Goal: Find specific page/section: Find specific page/section

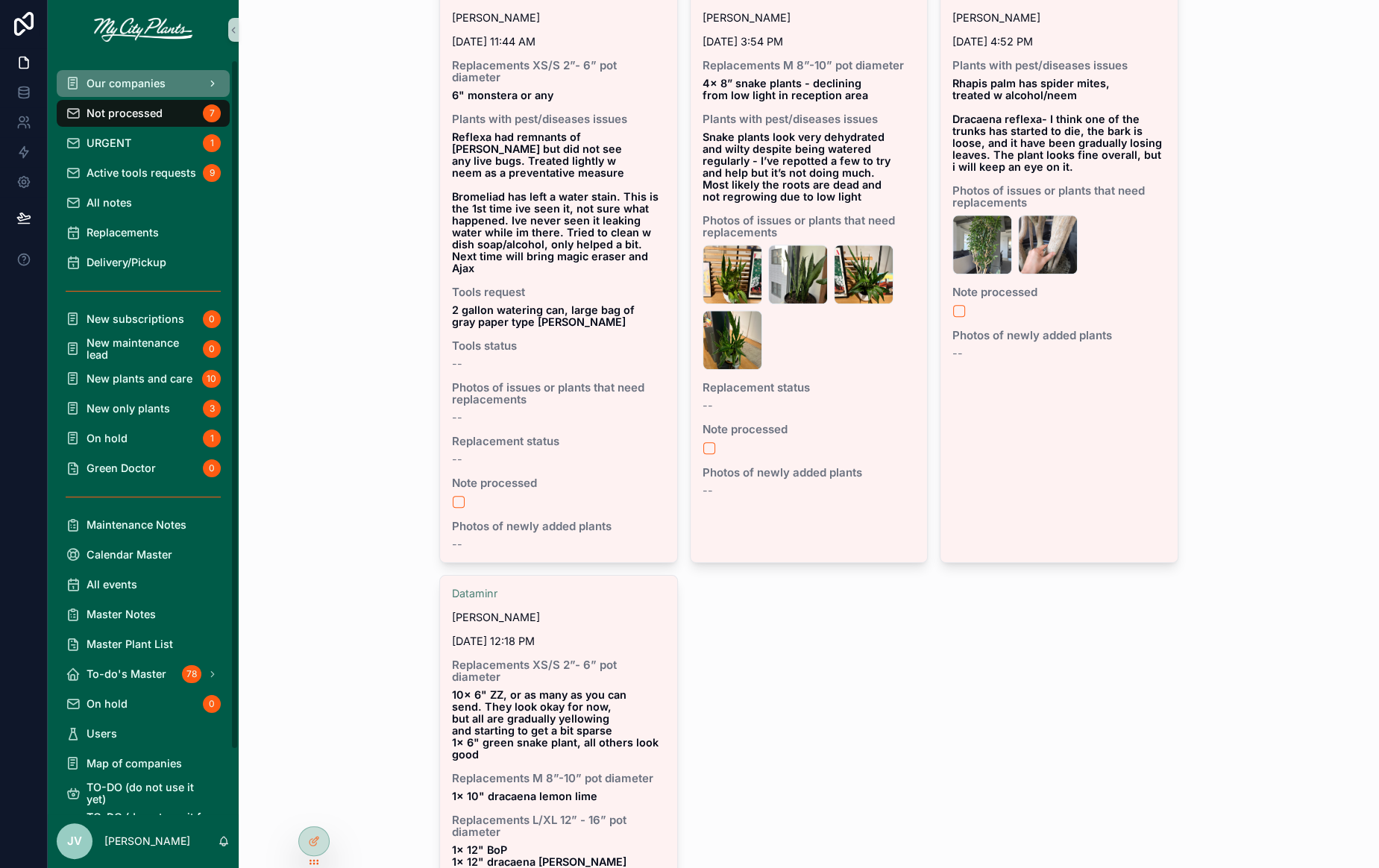
click at [152, 88] on span "Our companies" at bounding box center [126, 84] width 79 height 12
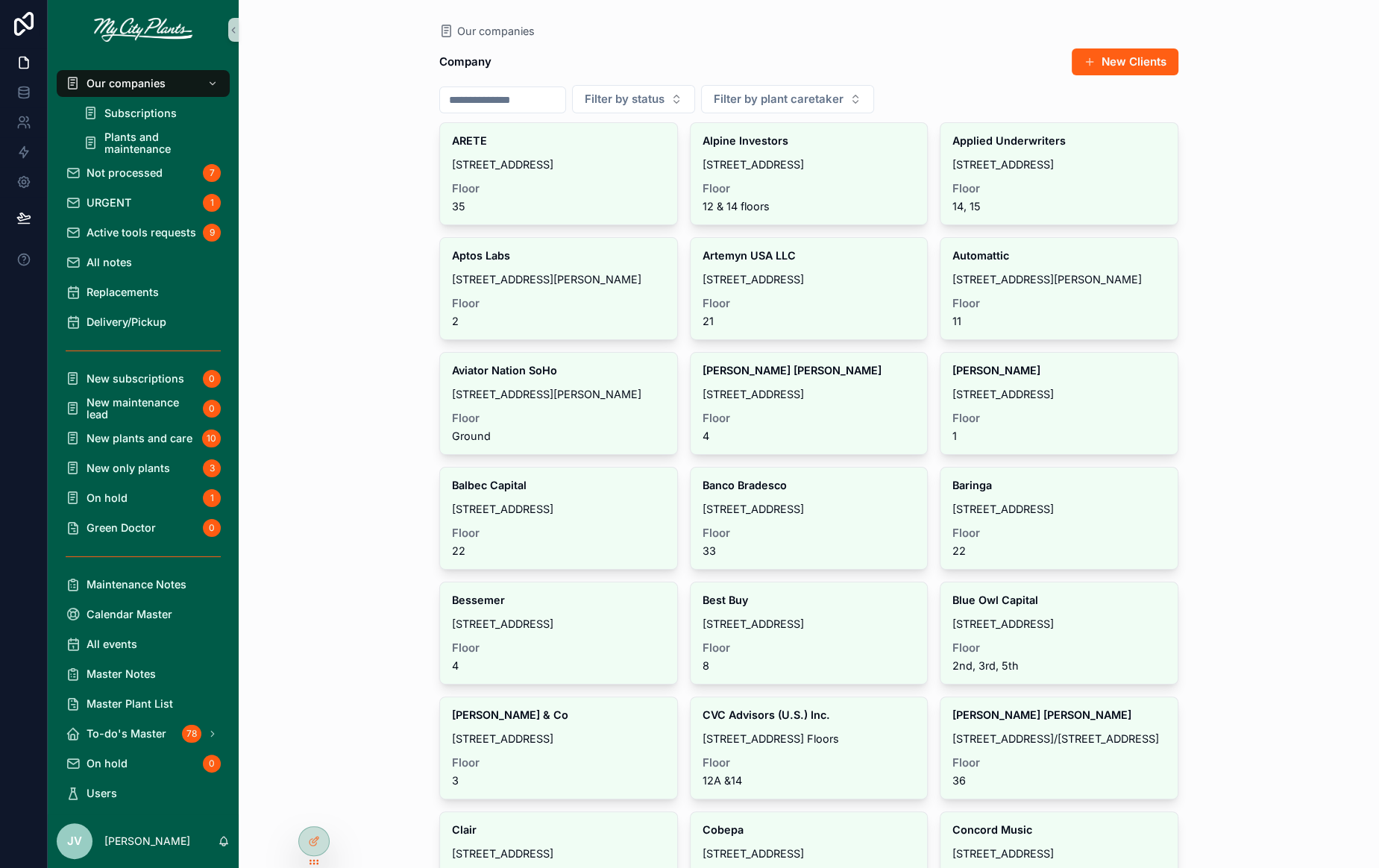
click at [500, 96] on input "scrollable content" at bounding box center [502, 100] width 126 height 21
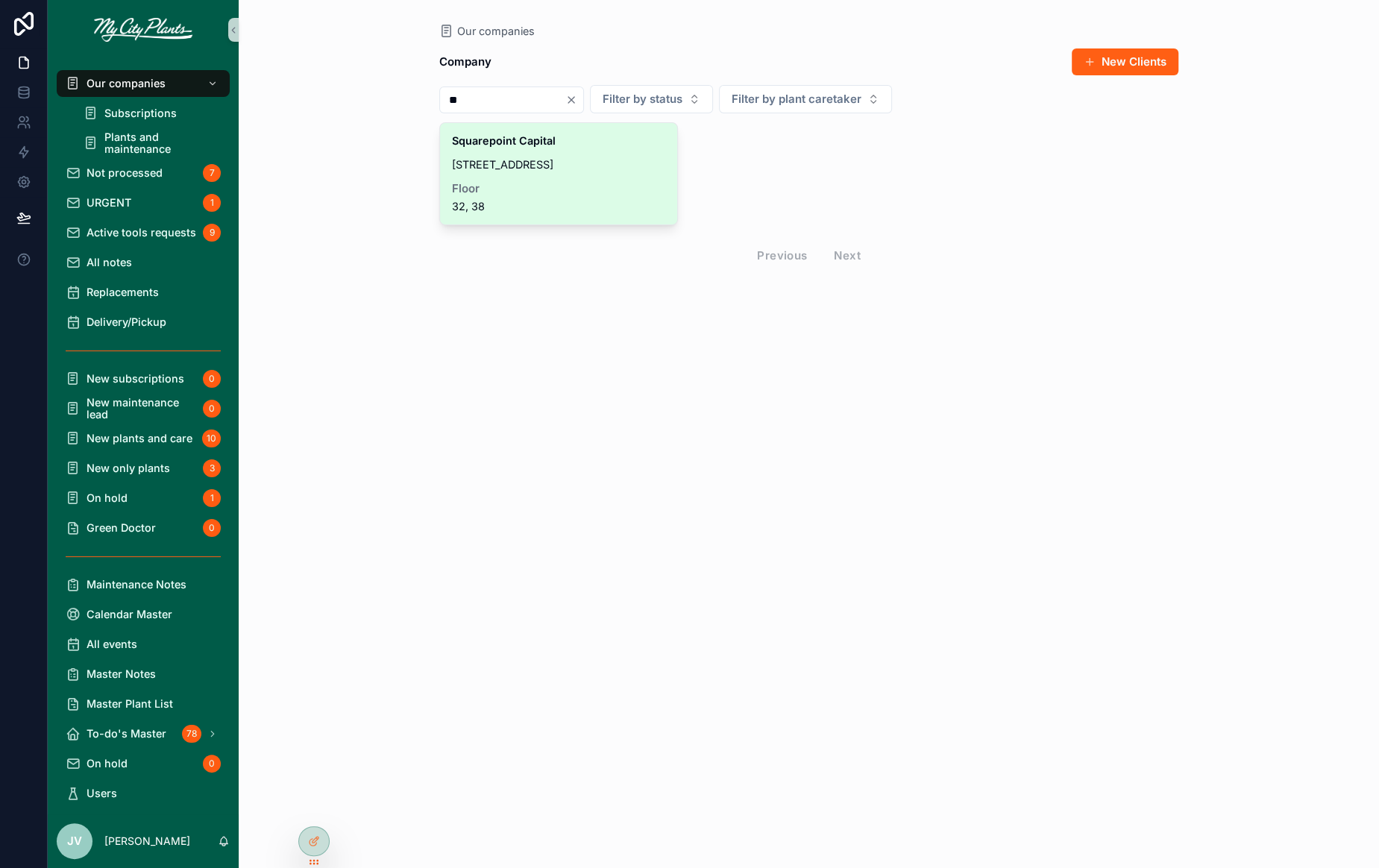
type input "**"
click at [504, 172] on div "Squarepoint Capital [STREET_ADDRESS]" at bounding box center [558, 174] width 237 height 102
